Goal: Information Seeking & Learning: Learn about a topic

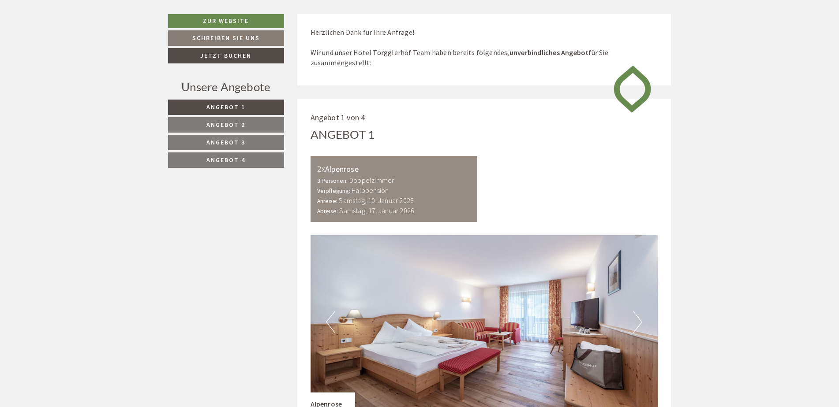
click at [217, 123] on span "Angebot 2" at bounding box center [225, 125] width 39 height 8
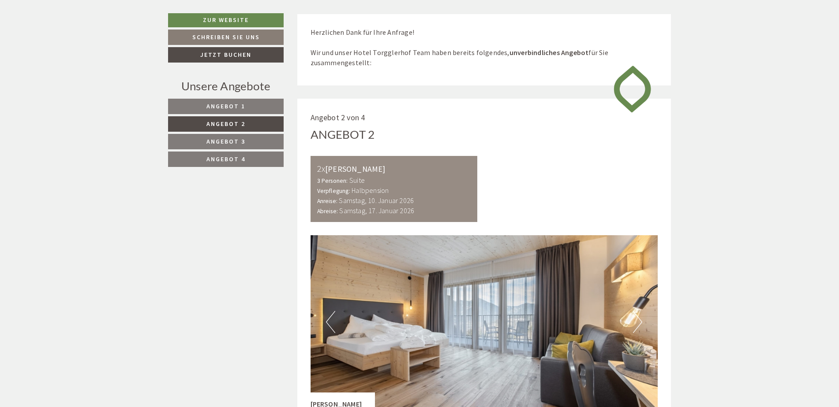
scroll to position [540, 0]
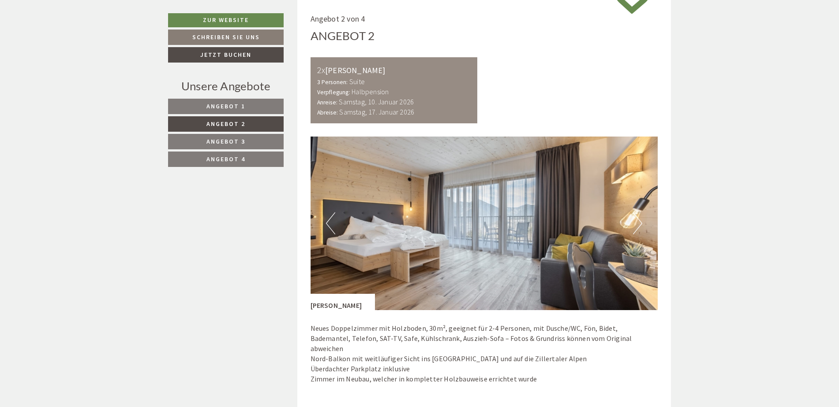
click at [222, 140] on span "Angebot 3" at bounding box center [225, 142] width 39 height 8
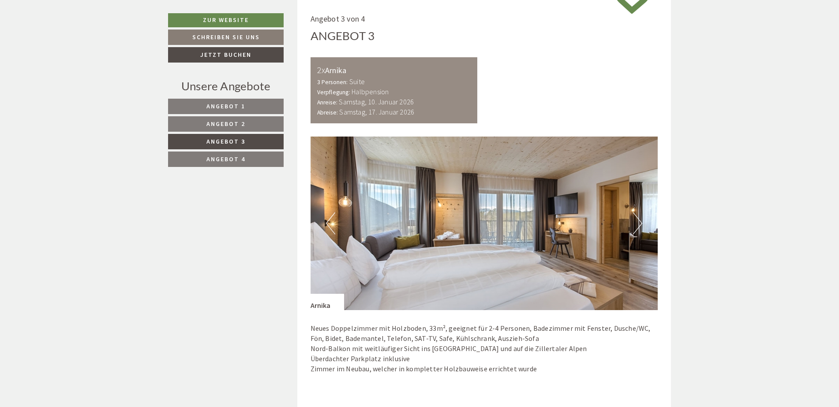
click at [222, 158] on span "Angebot 4" at bounding box center [225, 159] width 39 height 8
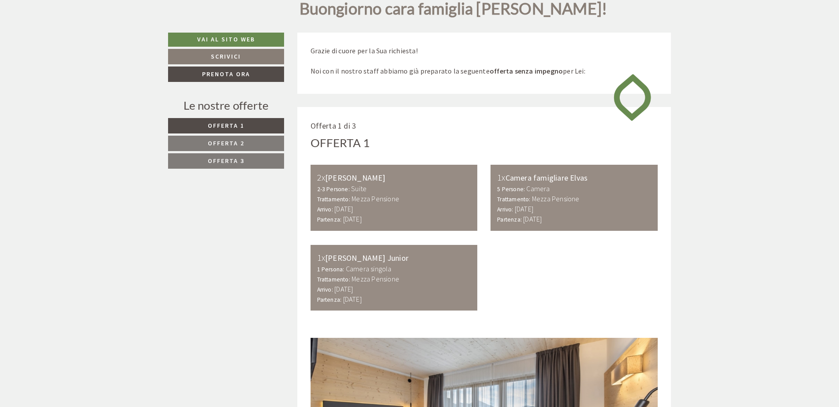
scroll to position [485, 0]
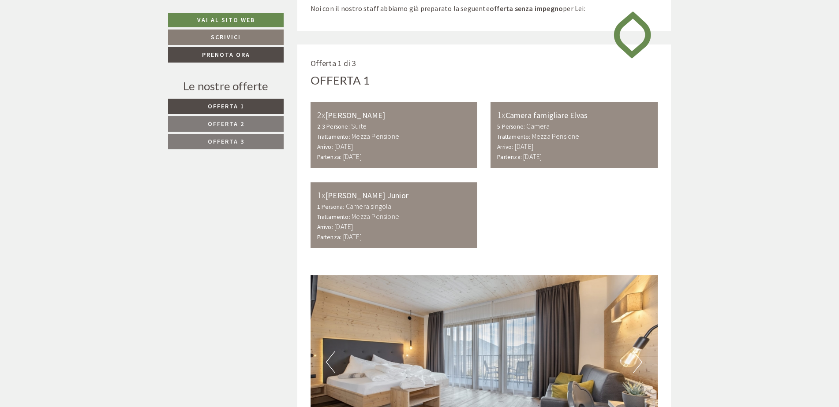
click at [237, 120] on span "Offerta 2" at bounding box center [226, 124] width 37 height 8
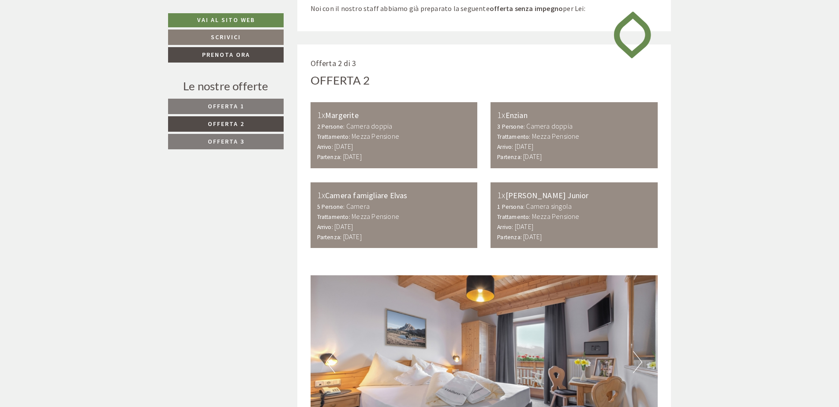
scroll to position [530, 0]
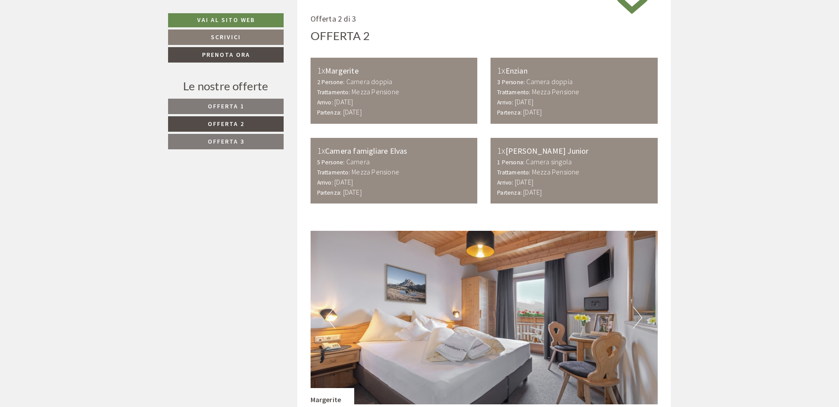
click at [236, 140] on span "Offerta 3" at bounding box center [226, 142] width 37 height 8
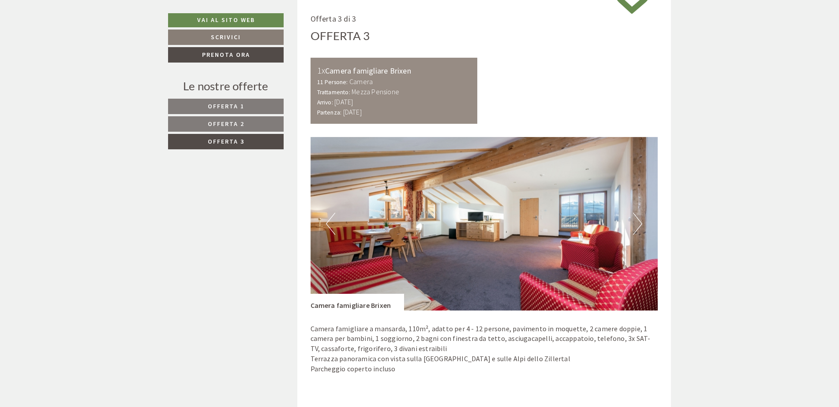
click at [236, 106] on span "Offerta 1" at bounding box center [226, 106] width 37 height 8
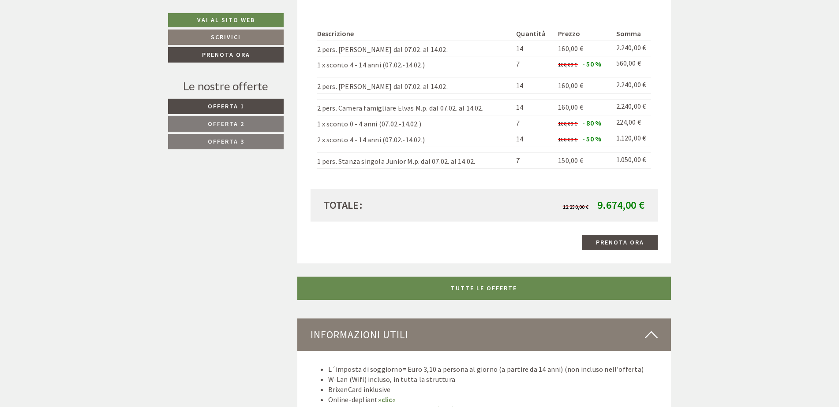
scroll to position [1544, 0]
